Goal: Task Accomplishment & Management: Manage account settings

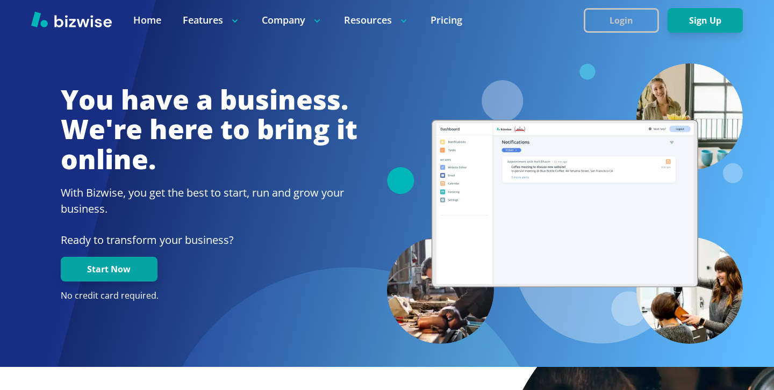
click at [638, 16] on button "Login" at bounding box center [621, 20] width 75 height 25
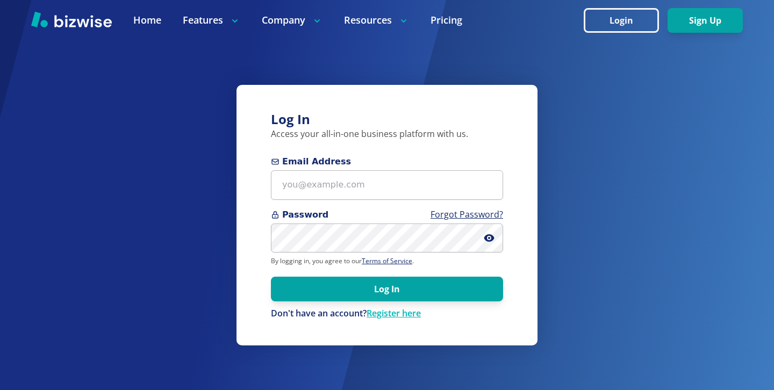
click at [393, 169] on div "Email Address" at bounding box center [387, 177] width 232 height 45
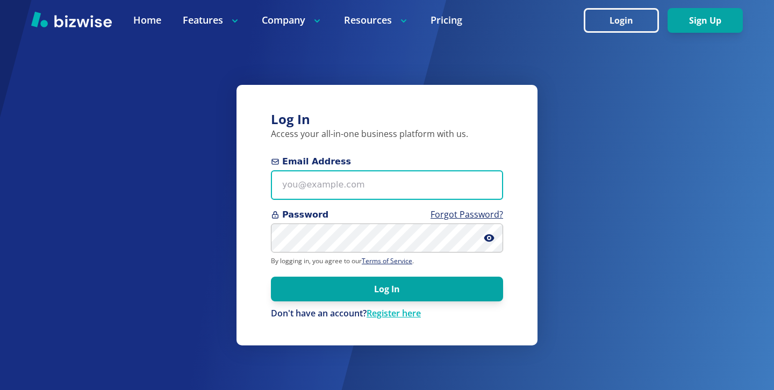
click at [391, 178] on input "Email Address" at bounding box center [387, 185] width 232 height 30
paste input "[EMAIL_ADDRESS][DOMAIN_NAME]"
type input "[EMAIL_ADDRESS][DOMAIN_NAME]"
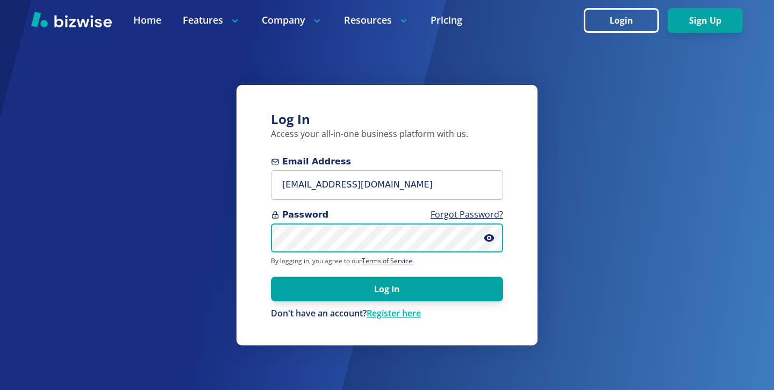
click at [271, 277] on button "Log In" at bounding box center [387, 289] width 232 height 25
